Goal: Information Seeking & Learning: Check status

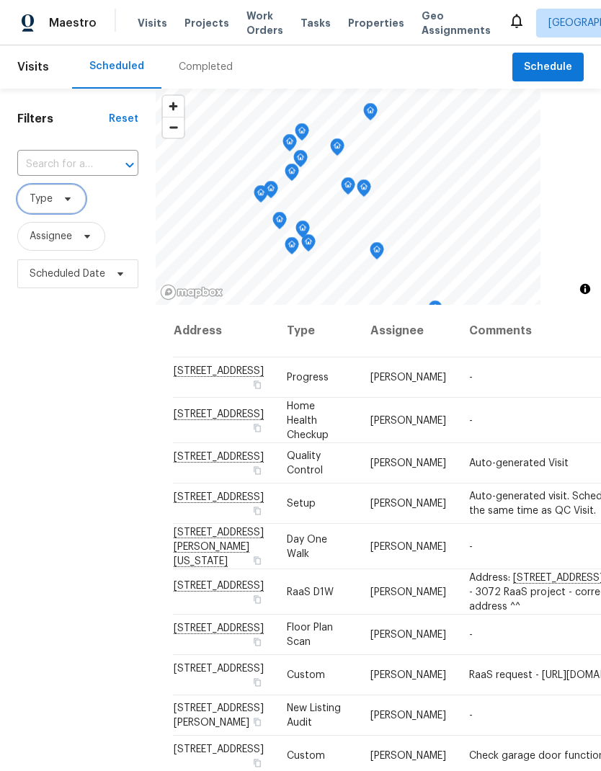
click at [37, 205] on span "Type" at bounding box center [41, 199] width 23 height 14
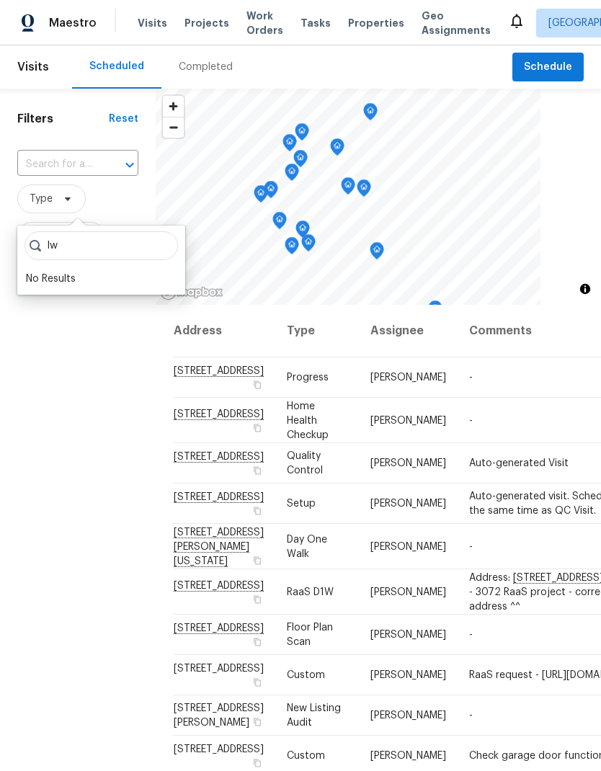
type input "I"
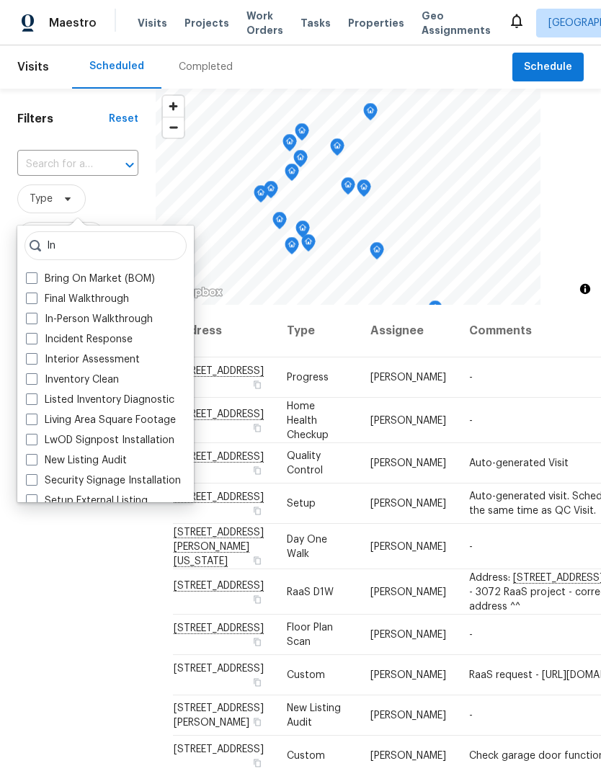
type input "In"
click at [27, 320] on span at bounding box center [32, 319] width 12 height 12
click at [27, 320] on input "In-Person Walkthrough" at bounding box center [30, 316] width 9 height 9
checkbox input "true"
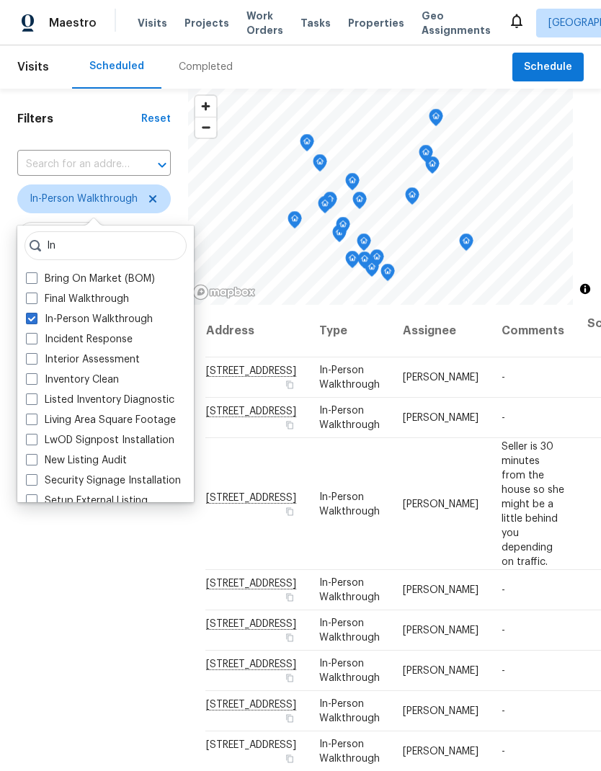
click at [68, 539] on div "Filters Reset ​ In-Person Walkthrough Assignee Scheduled Date" at bounding box center [94, 505] width 188 height 833
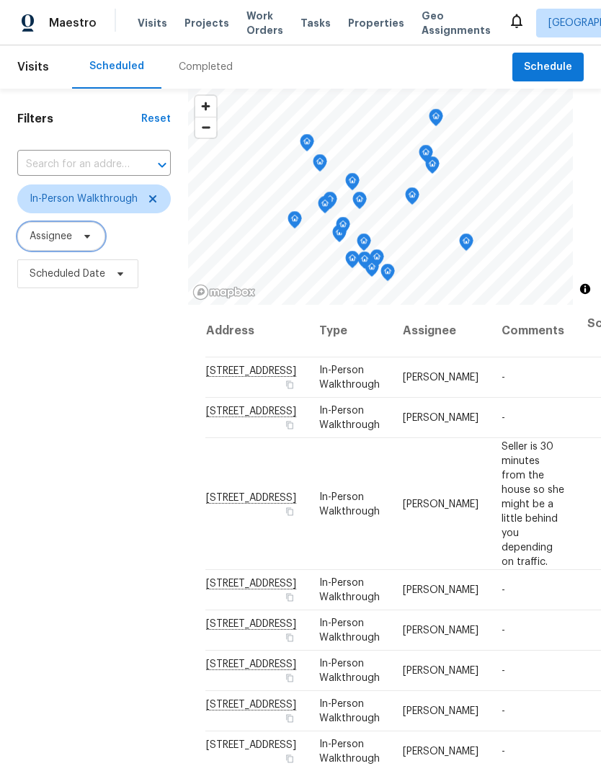
click at [54, 230] on span "Assignee" at bounding box center [61, 236] width 88 height 29
click at [65, 370] on div "Filters Reset ​ In-Person Walkthrough Assignee Scheduled Date" at bounding box center [94, 505] width 188 height 833
click at [50, 280] on span "Scheduled Date" at bounding box center [68, 274] width 76 height 14
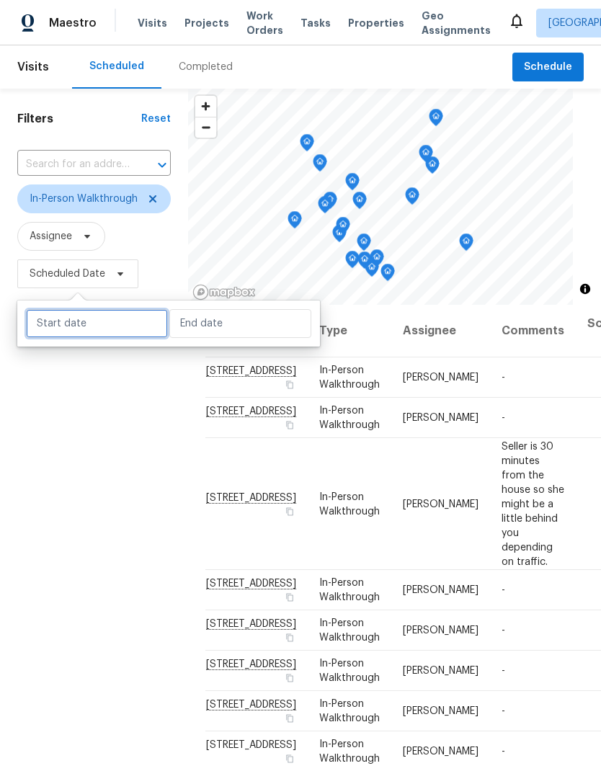
click at [58, 326] on input "text" at bounding box center [97, 323] width 142 height 29
select select "9"
select select "2025"
select select "10"
select select "2025"
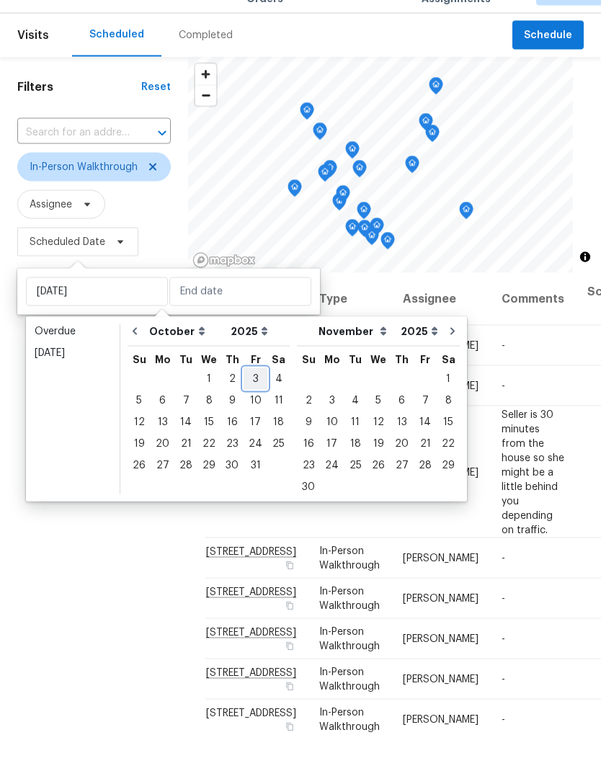
click at [255, 401] on div "3" at bounding box center [256, 411] width 24 height 20
type input "[DATE]"
click at [249, 401] on div "3" at bounding box center [256, 411] width 24 height 20
type input "[DATE]"
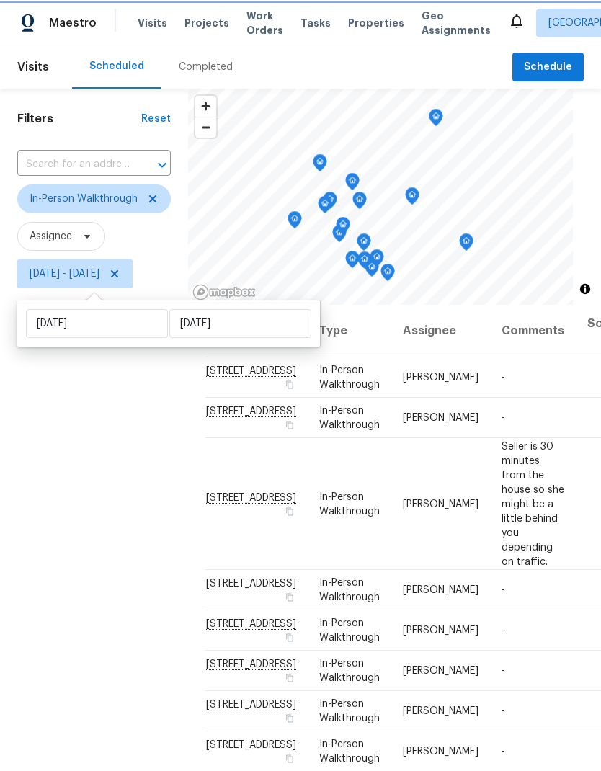
click at [410, 192] on icon "Map marker" at bounding box center [412, 196] width 13 height 17
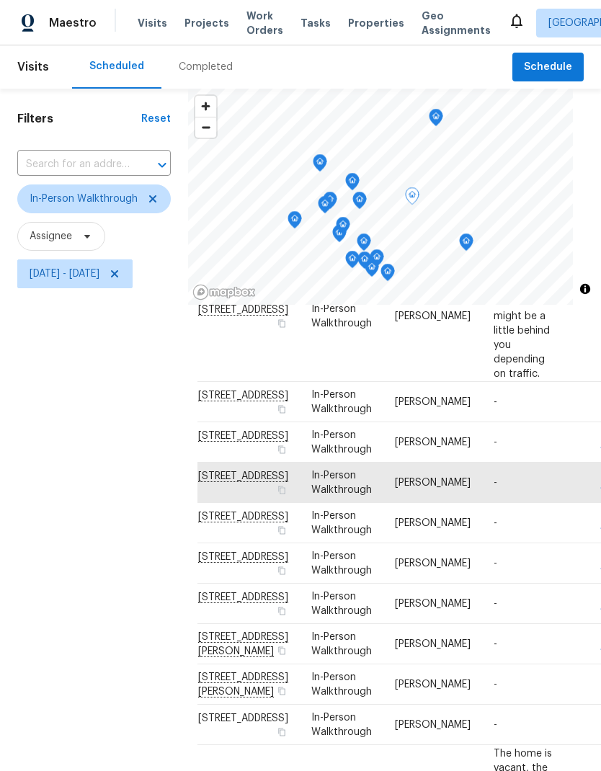
scroll to position [187, 8]
